Goal: Information Seeking & Learning: Understand process/instructions

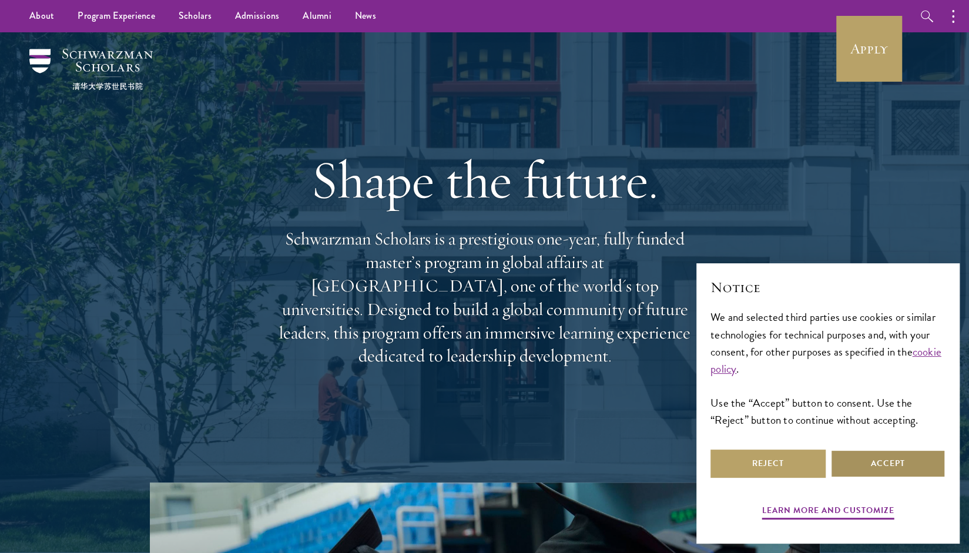
click at [896, 467] on button "Accept" at bounding box center [887, 464] width 115 height 28
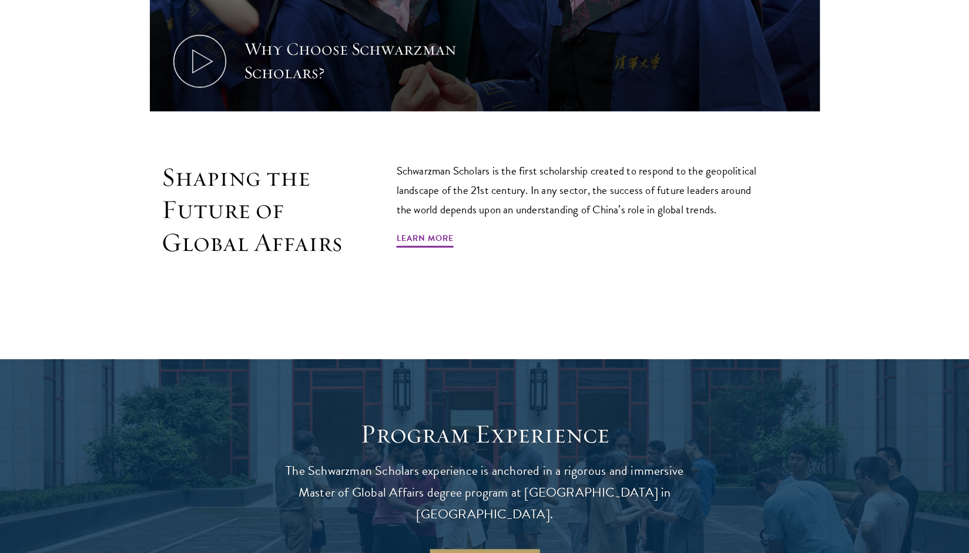
scroll to position [749, 0]
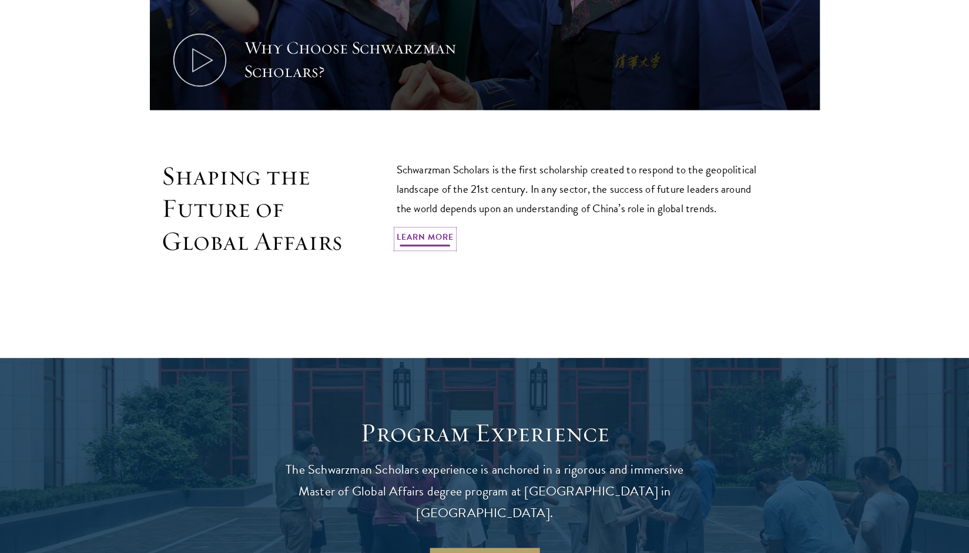
click at [410, 238] on link "Learn More" at bounding box center [425, 239] width 57 height 18
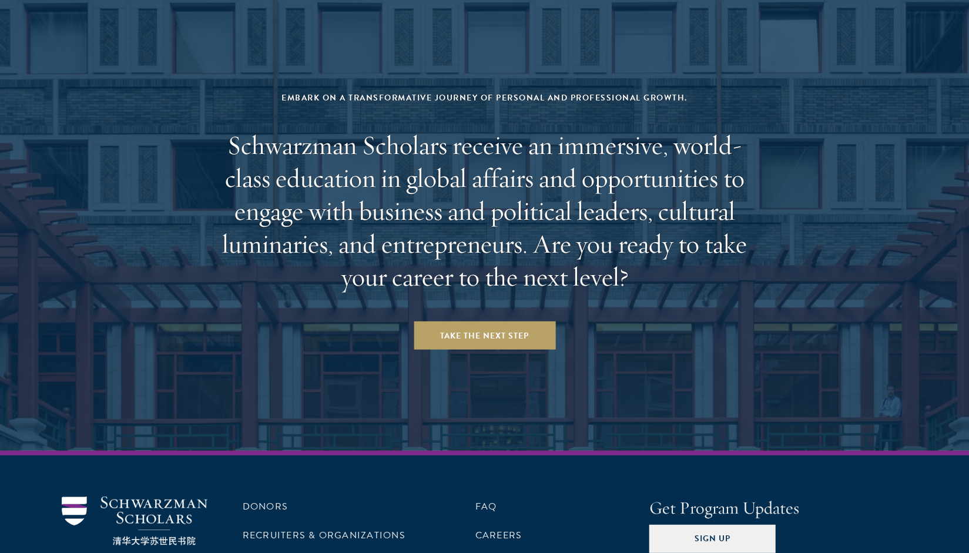
scroll to position [4825, 0]
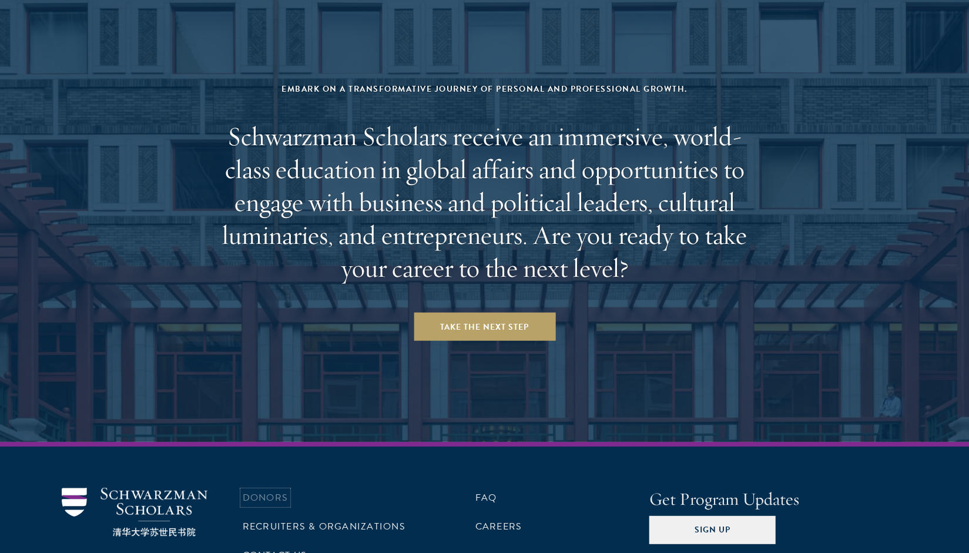
click at [264, 491] on link "Donors" at bounding box center [265, 498] width 45 height 14
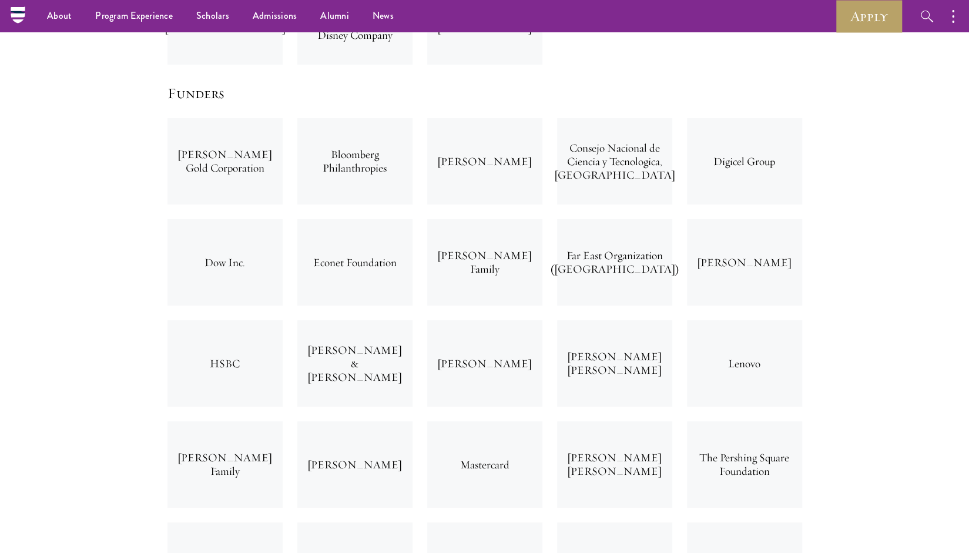
scroll to position [2780, 0]
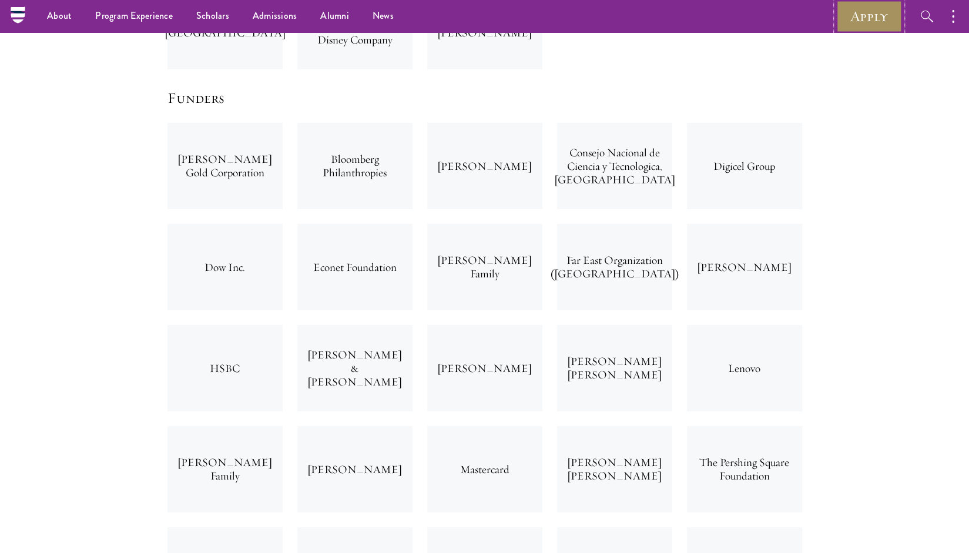
click at [866, 15] on link "Apply" at bounding box center [869, 16] width 66 height 32
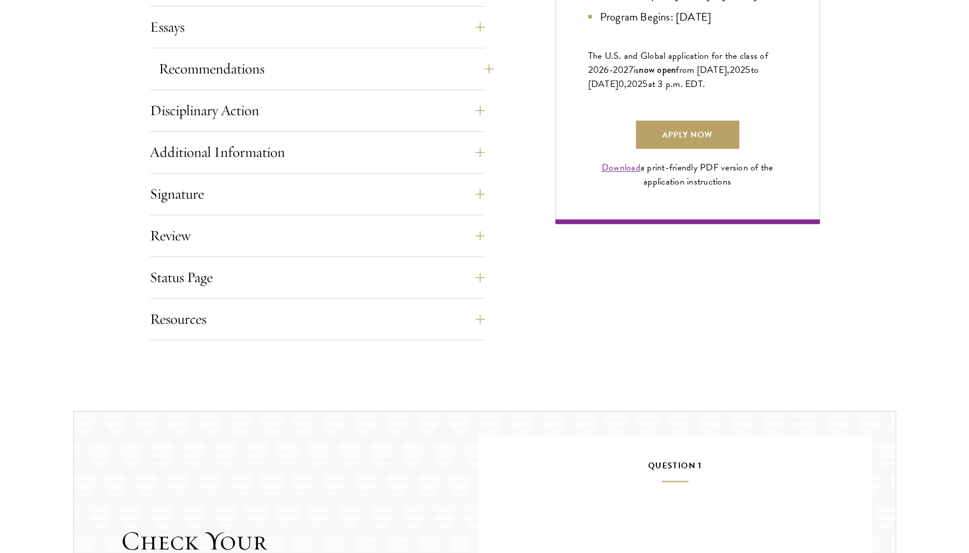
scroll to position [833, 0]
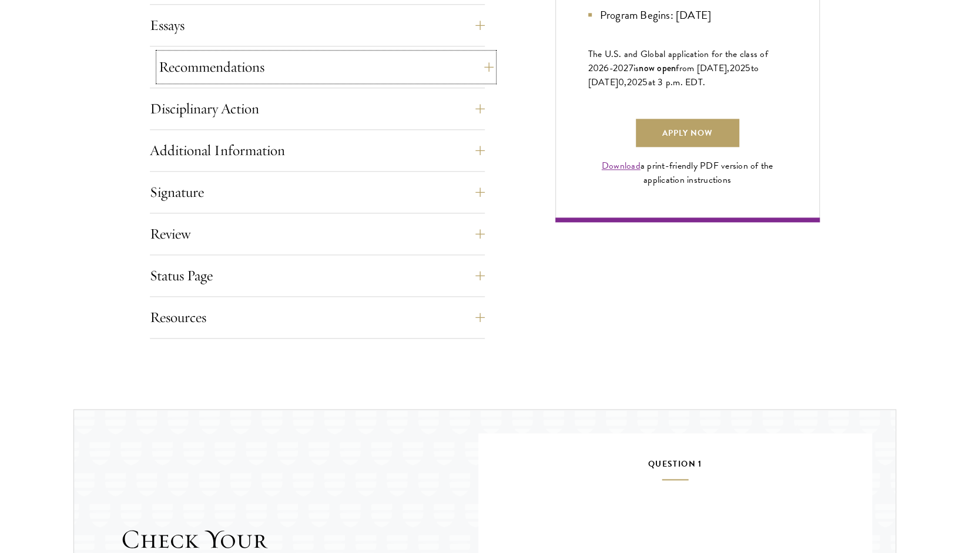
click at [490, 64] on button "Recommendations" at bounding box center [326, 67] width 335 height 28
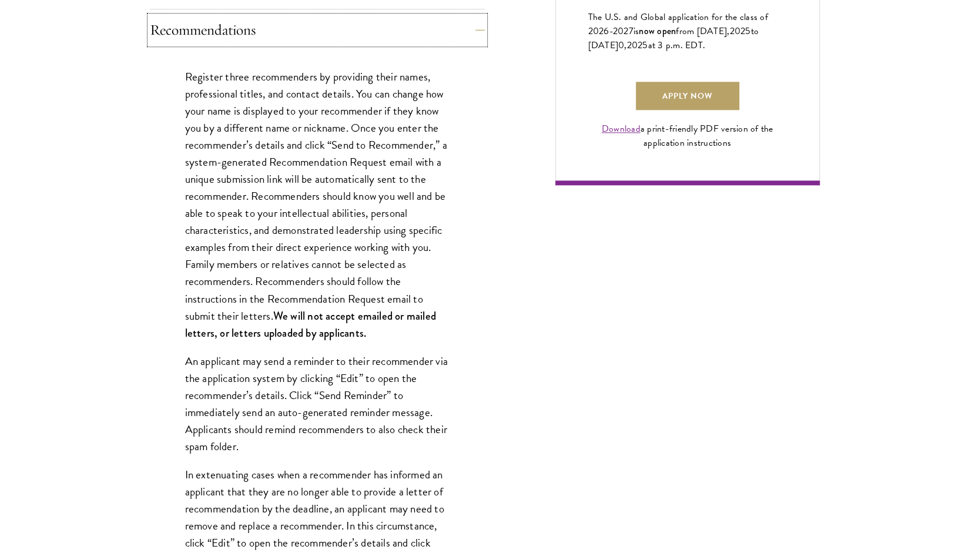
scroll to position [889, 0]
